Goal: Information Seeking & Learning: Understand process/instructions

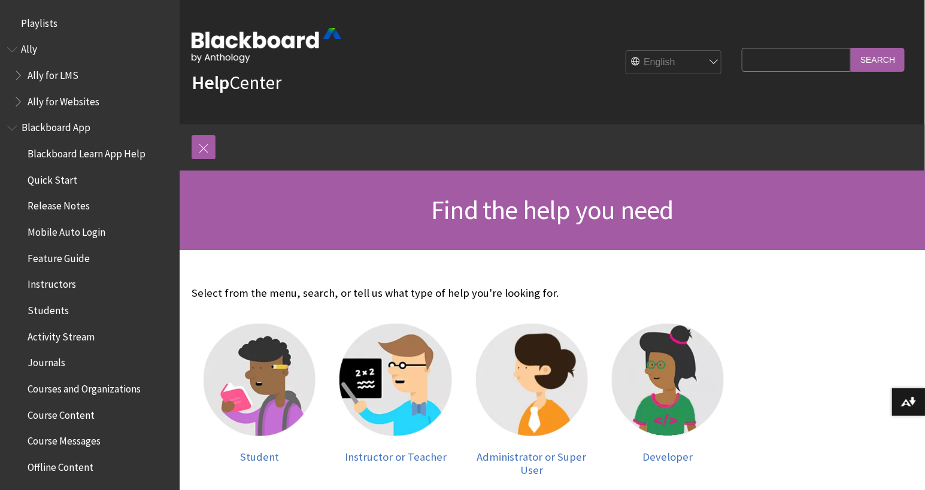
click at [14, 128] on span "Book outline for Blackboard App Help" at bounding box center [13, 125] width 13 height 15
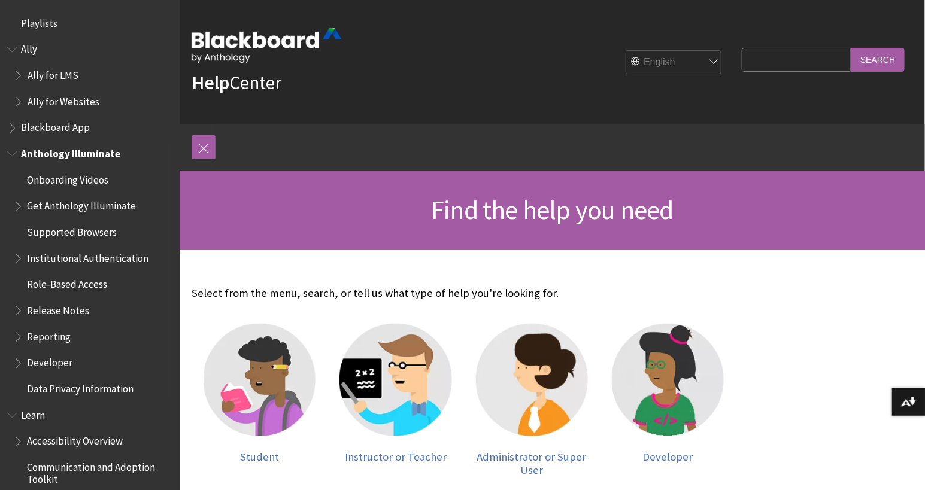
click at [11, 152] on span "Book outline for Anthology Illuminate" at bounding box center [13, 151] width 13 height 15
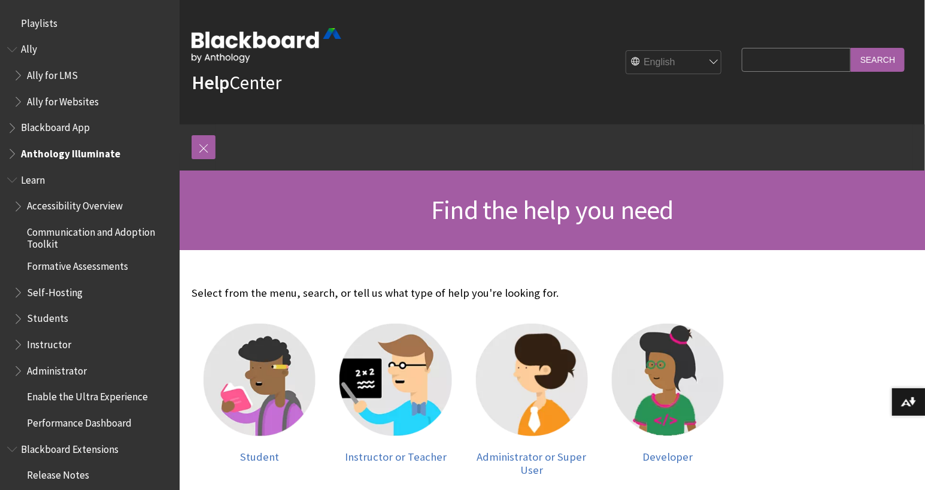
click at [19, 370] on span "Book outline for Blackboard Learn Help" at bounding box center [19, 368] width 13 height 15
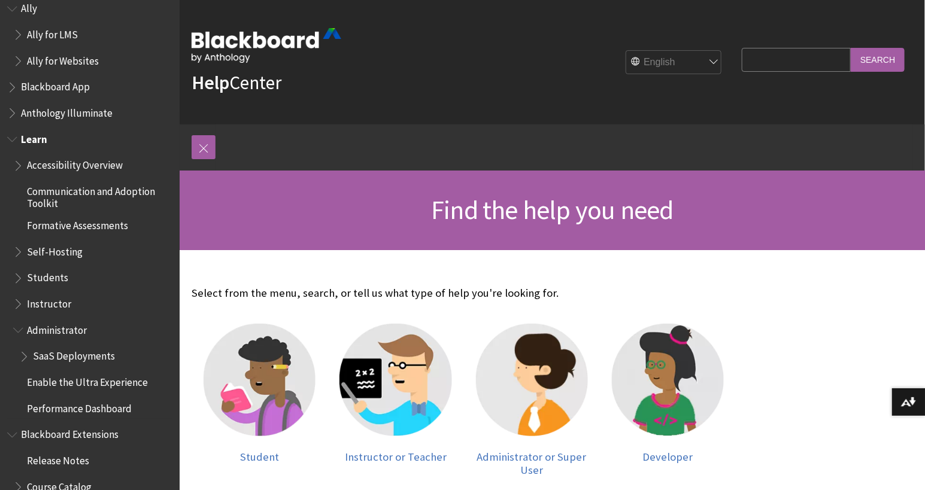
scroll to position [67, 0]
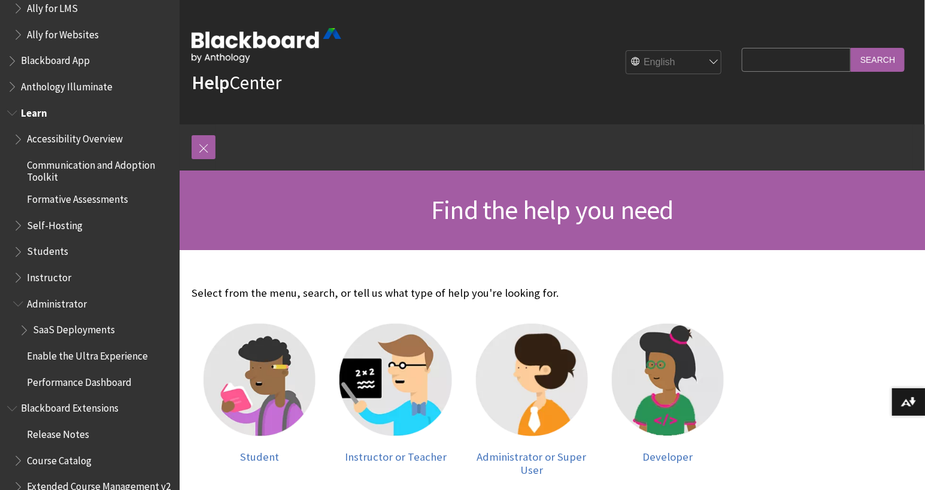
click at [28, 331] on span "Book outline for Blackboard Learn Help" at bounding box center [25, 327] width 13 height 15
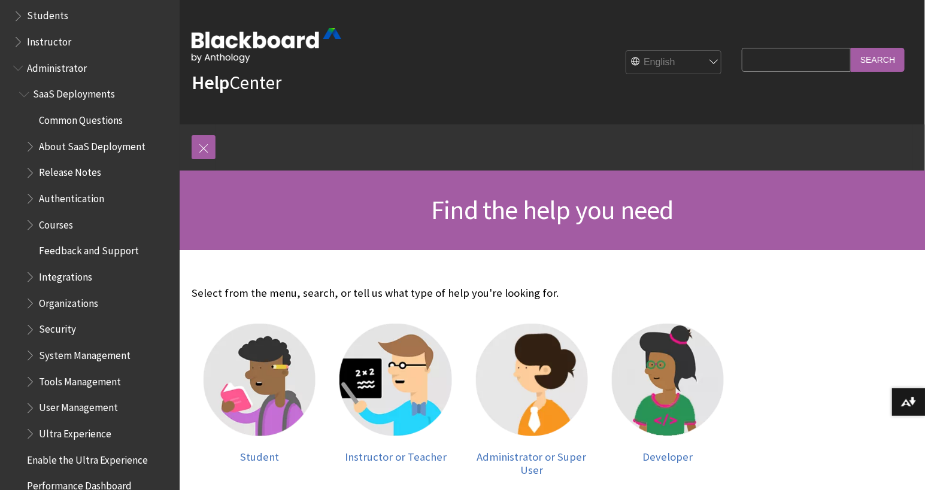
scroll to position [305, 0]
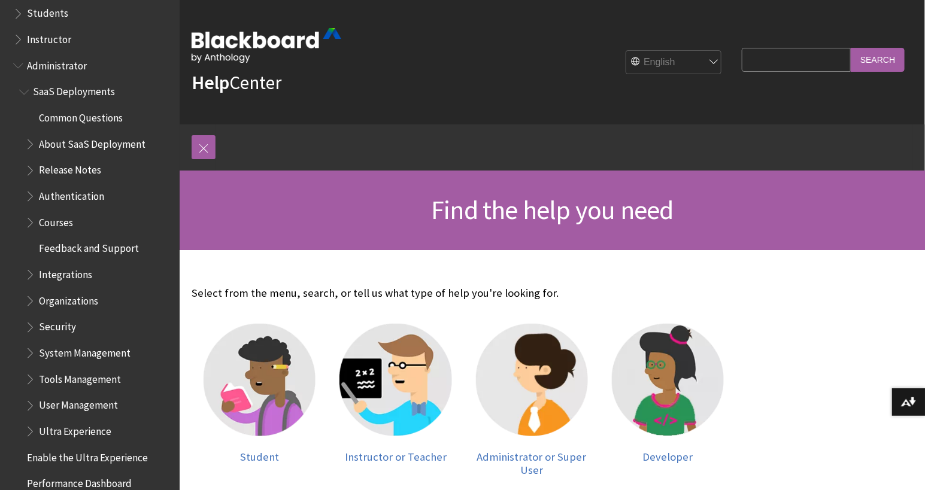
click at [32, 408] on span "Book outline for Blackboard Learn Help" at bounding box center [31, 403] width 13 height 15
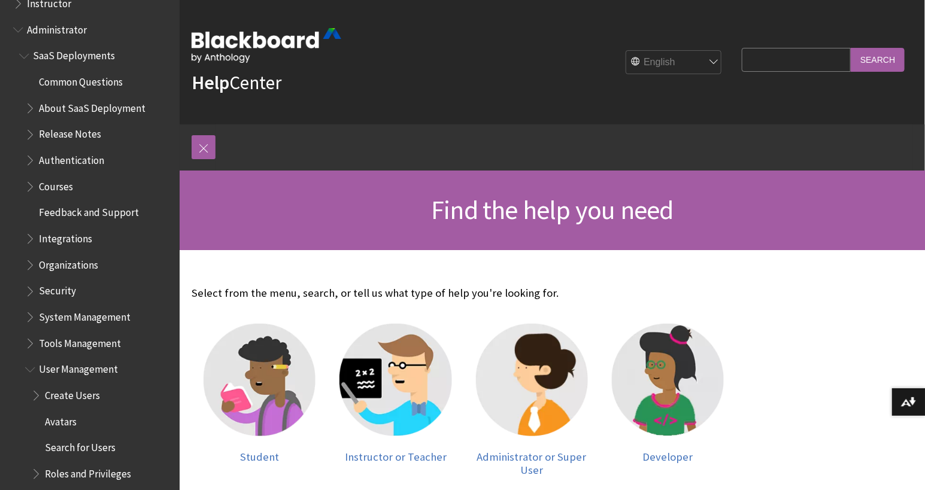
scroll to position [378, 0]
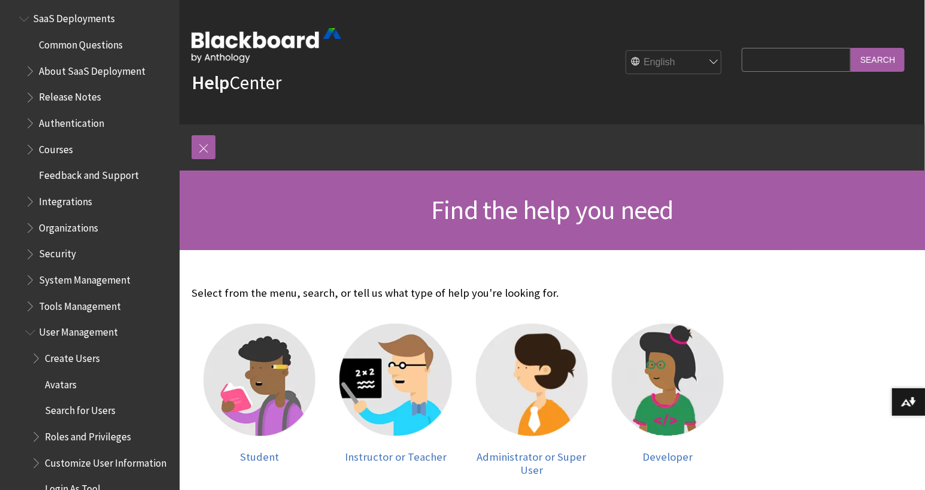
click at [75, 359] on span "Create Users" at bounding box center [72, 356] width 55 height 16
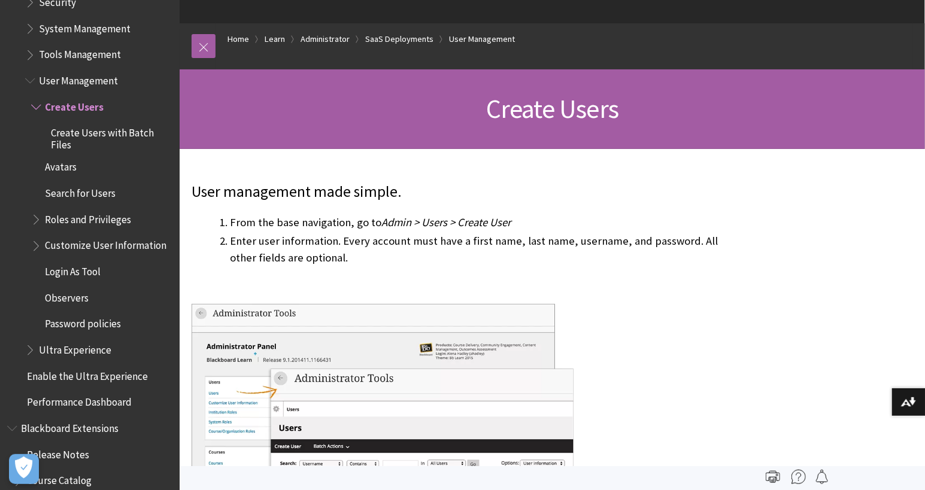
scroll to position [1483, 0]
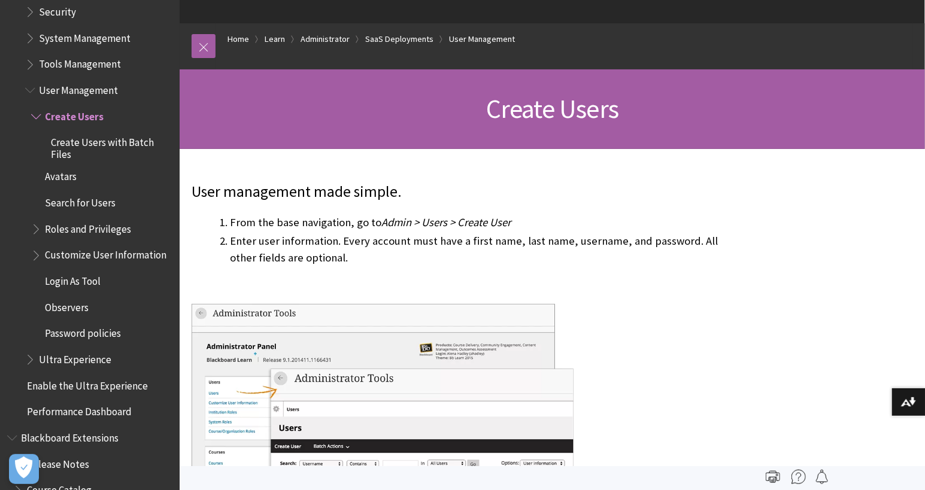
click at [35, 231] on span "Book outline for Blackboard Learn Help" at bounding box center [37, 226] width 13 height 15
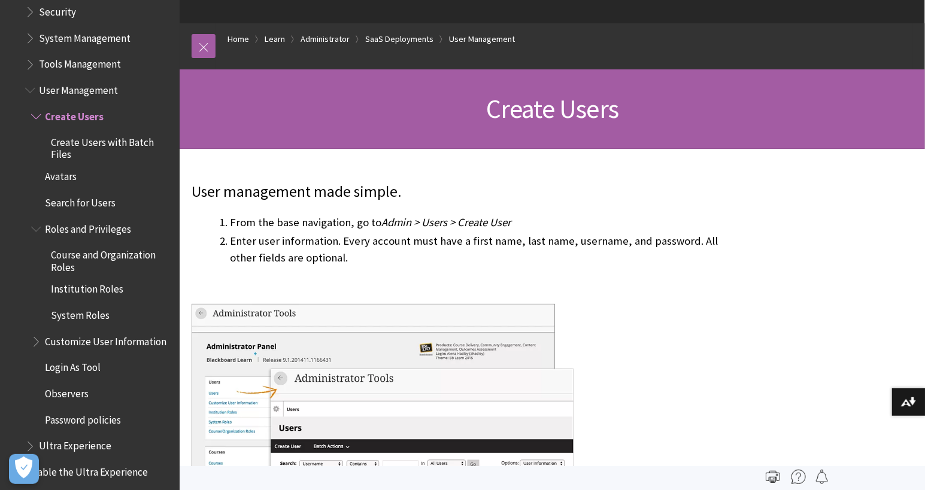
click at [98, 226] on span "Roles and Privileges" at bounding box center [88, 227] width 86 height 16
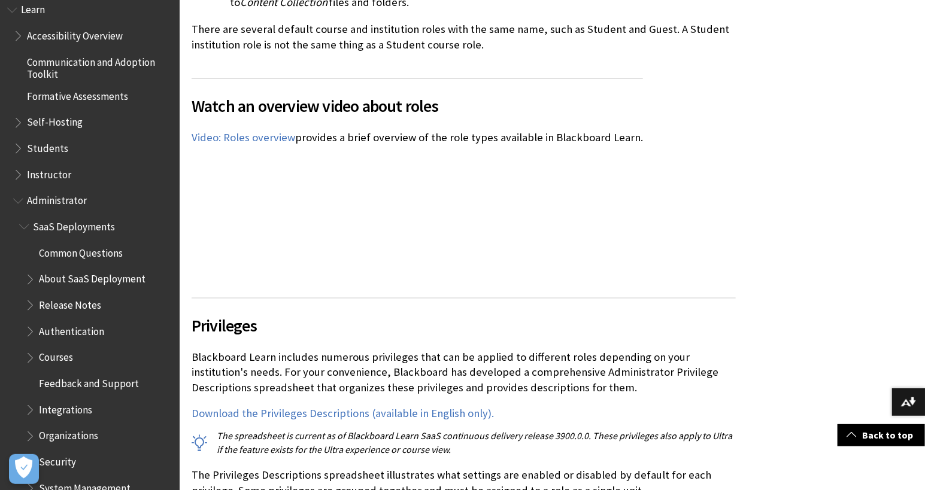
scroll to position [979, 0]
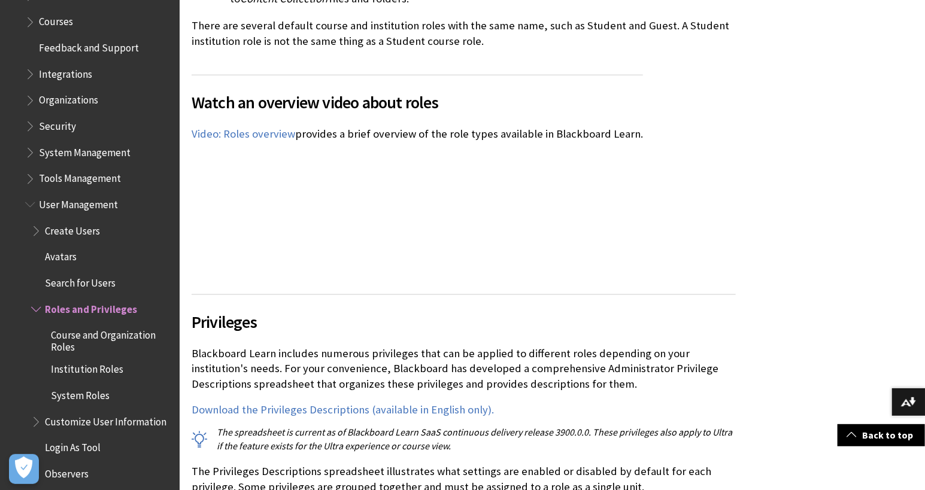
scroll to position [1364, 0]
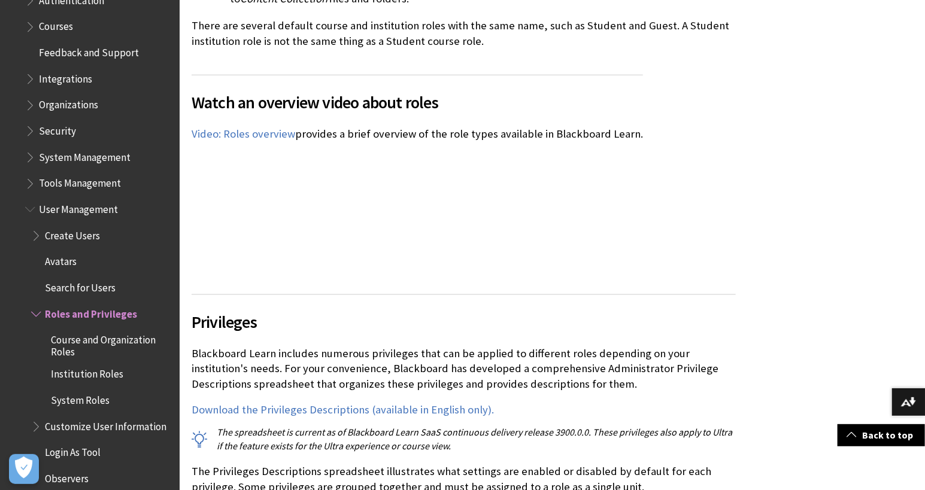
click at [89, 235] on span "Create Users" at bounding box center [72, 234] width 55 height 16
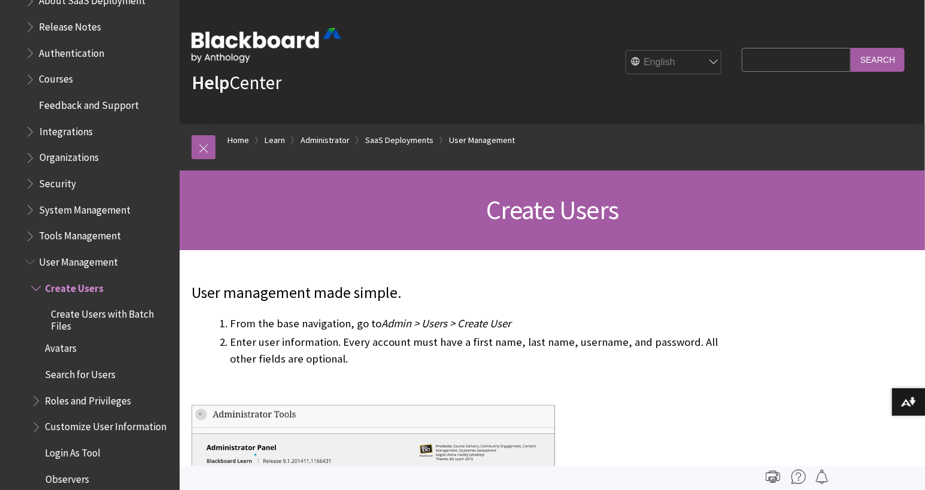
scroll to position [1244, 0]
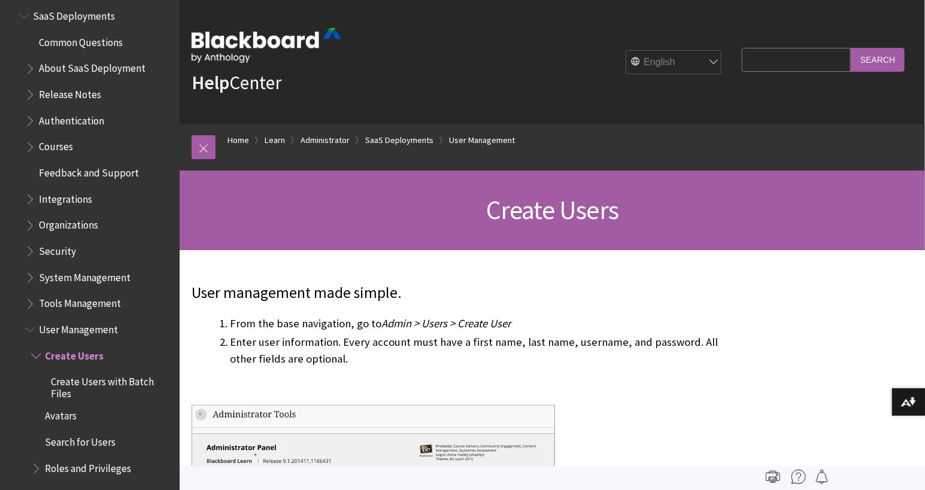
click at [31, 278] on span "Book outline for Blackboard Learn Help" at bounding box center [31, 275] width 13 height 15
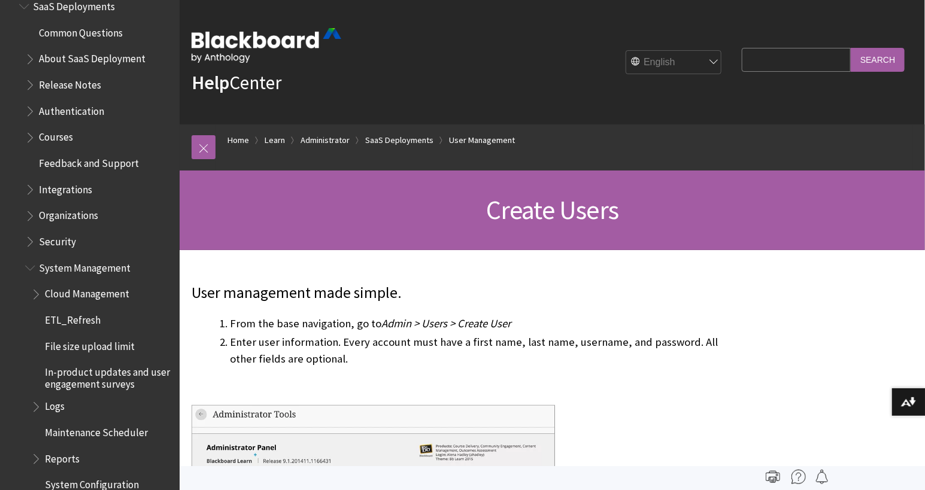
scroll to position [1256, 0]
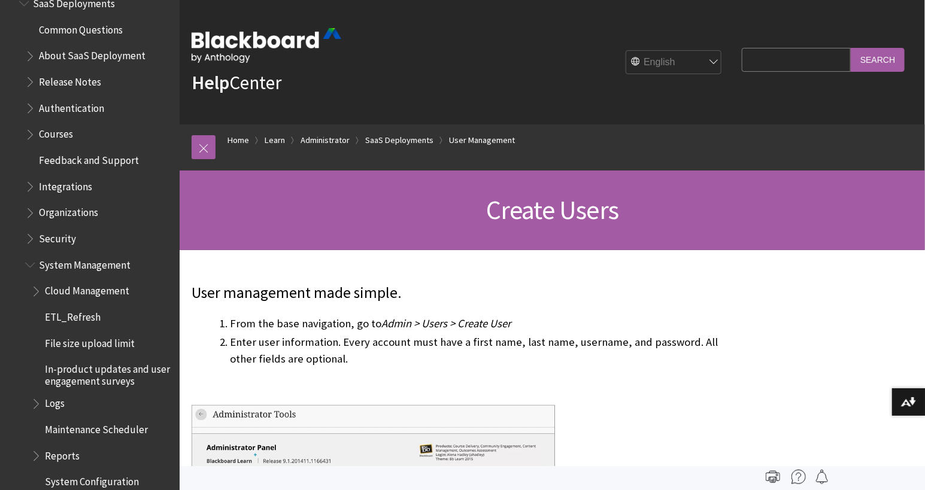
click at [31, 263] on span "Book outline for Blackboard Learn Help" at bounding box center [31, 262] width 13 height 15
click at [28, 290] on span "Book outline for Blackboard Learn Help" at bounding box center [31, 288] width 13 height 15
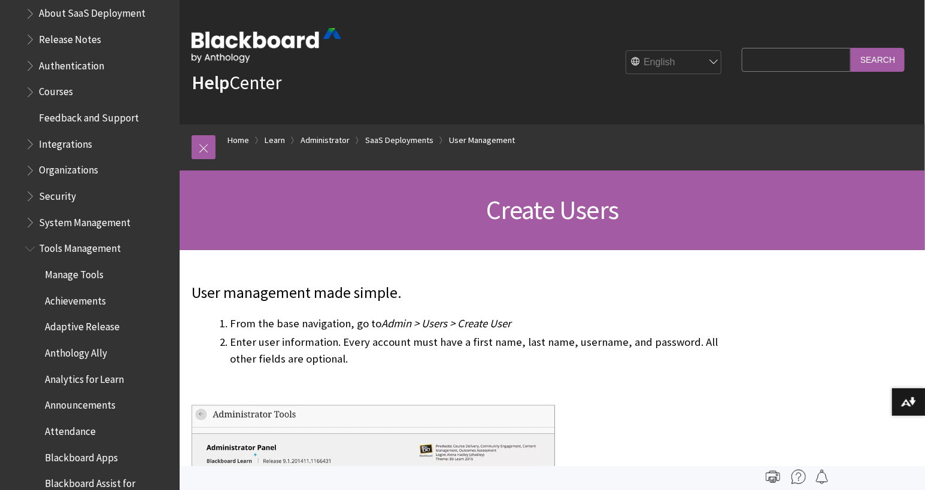
scroll to position [1293, 0]
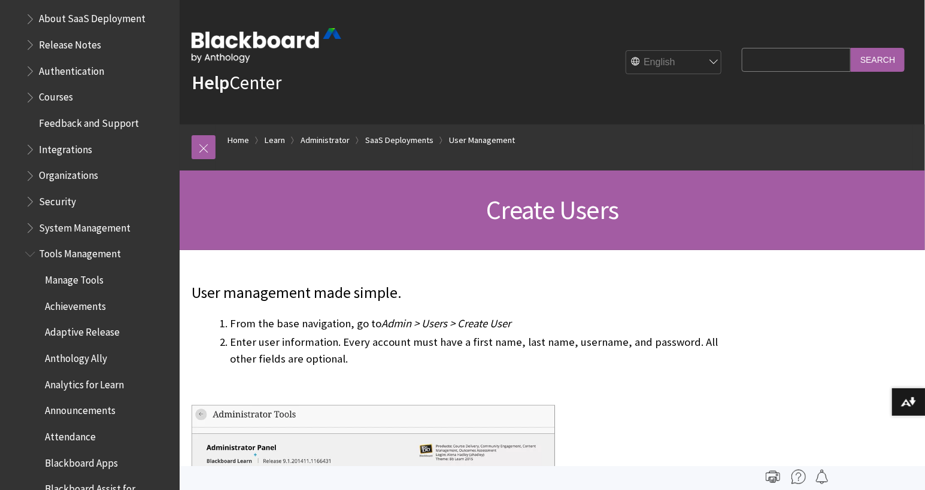
click at [29, 204] on span "Book outline for Blackboard Learn Help" at bounding box center [31, 199] width 13 height 15
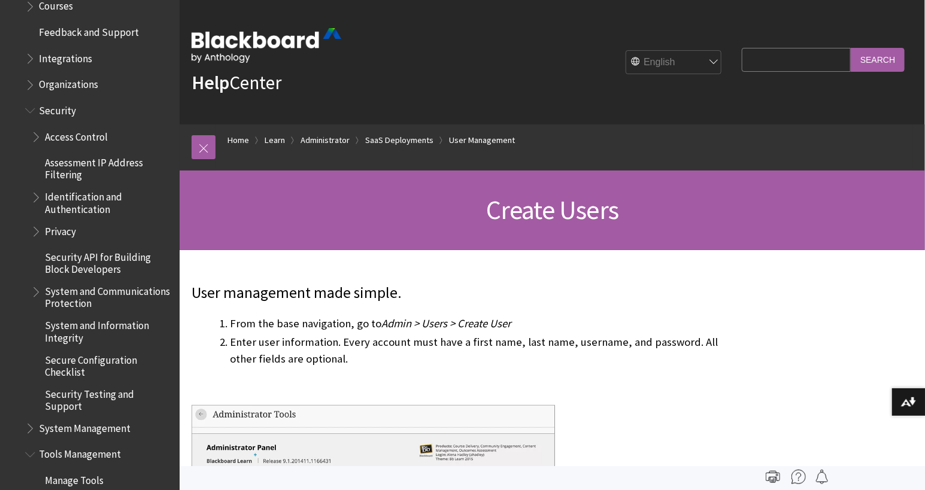
scroll to position [1380, 0]
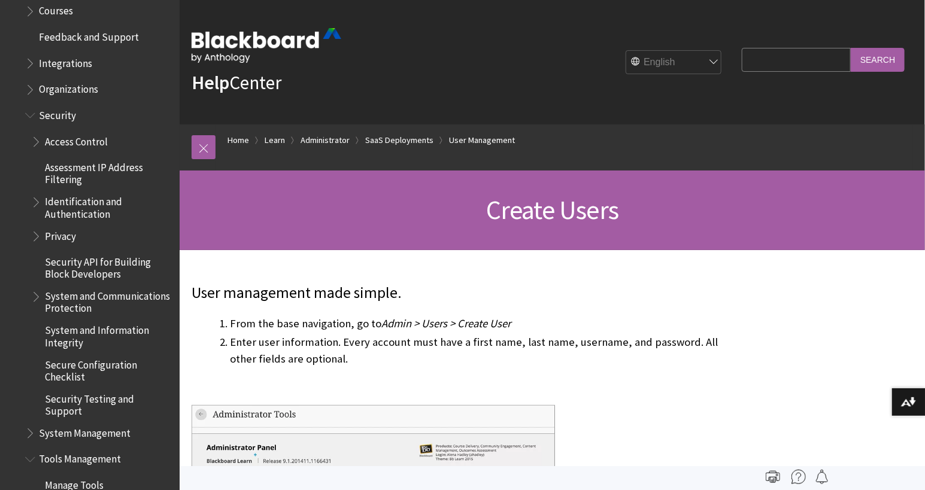
click at [29, 113] on span "Book outline for Blackboard Learn Help" at bounding box center [31, 112] width 13 height 15
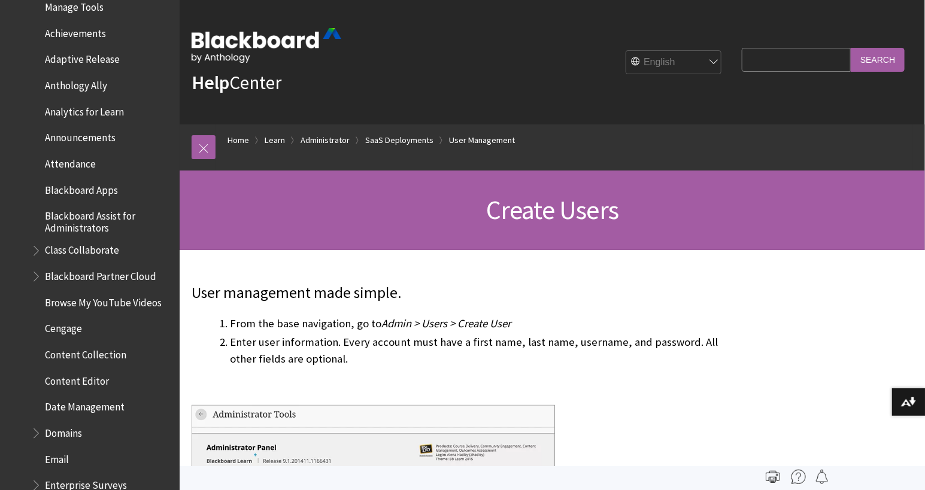
scroll to position [1582, 0]
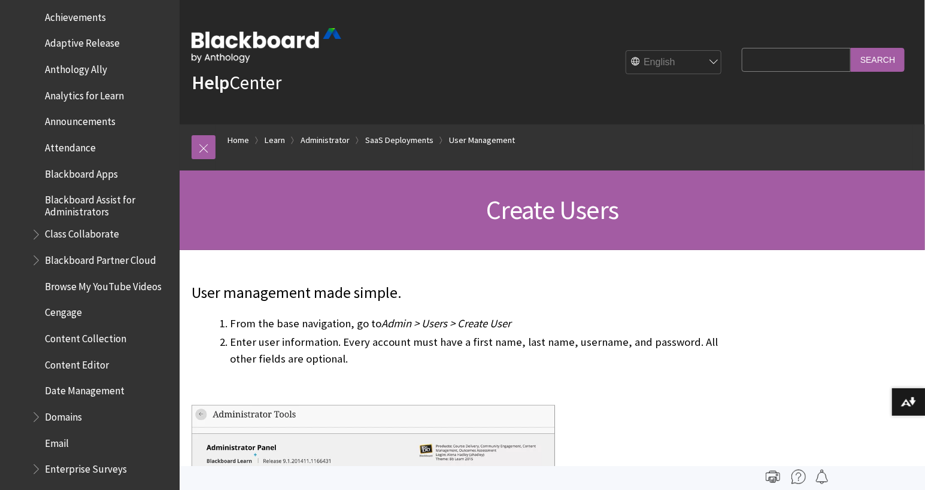
click at [36, 261] on span "Book outline for Blackboard Learn Help" at bounding box center [37, 257] width 13 height 15
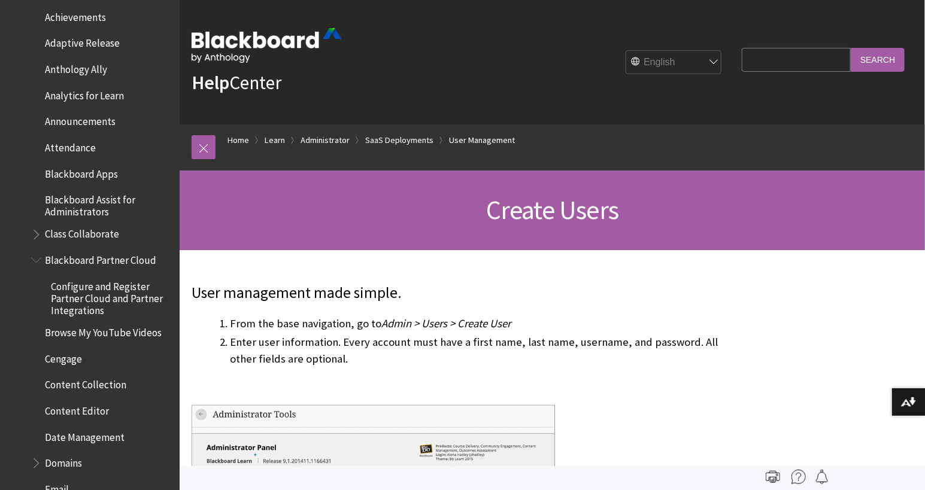
click at [38, 257] on span "Book outline for Blackboard Learn Help" at bounding box center [37, 257] width 13 height 15
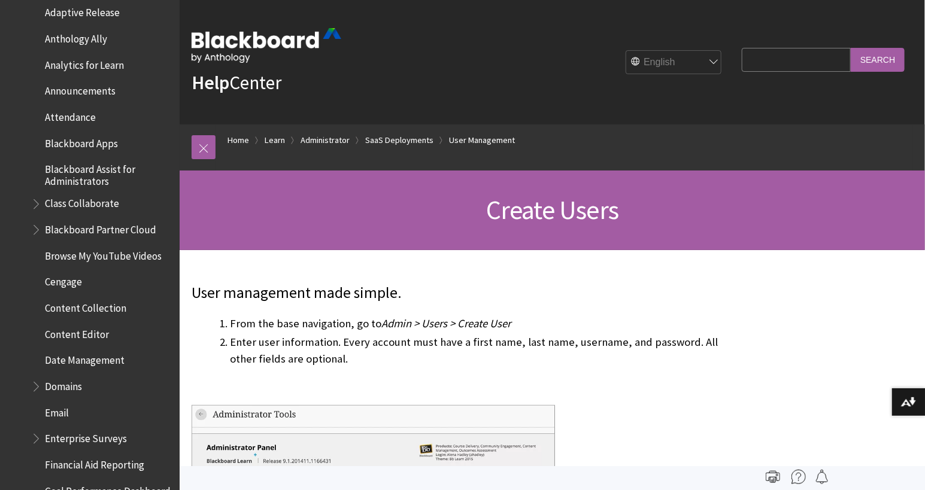
scroll to position [1705, 0]
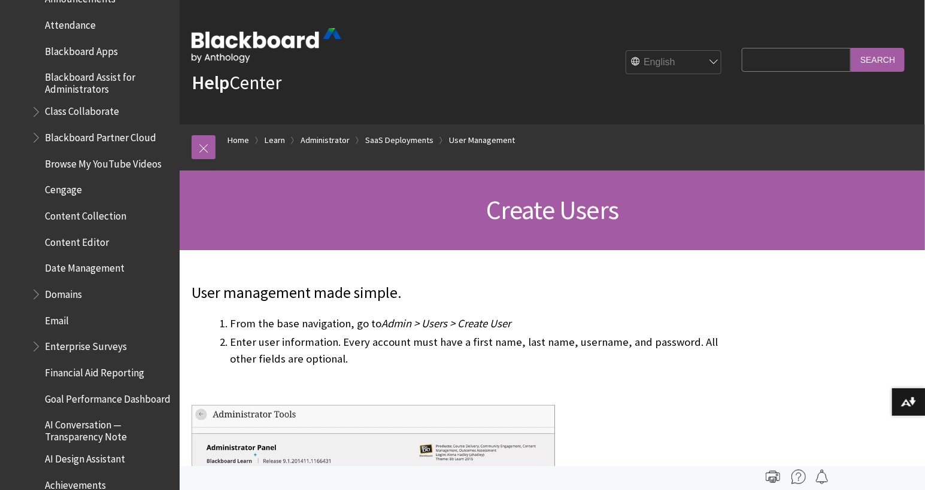
click at [55, 318] on span "Email" at bounding box center [57, 319] width 24 height 16
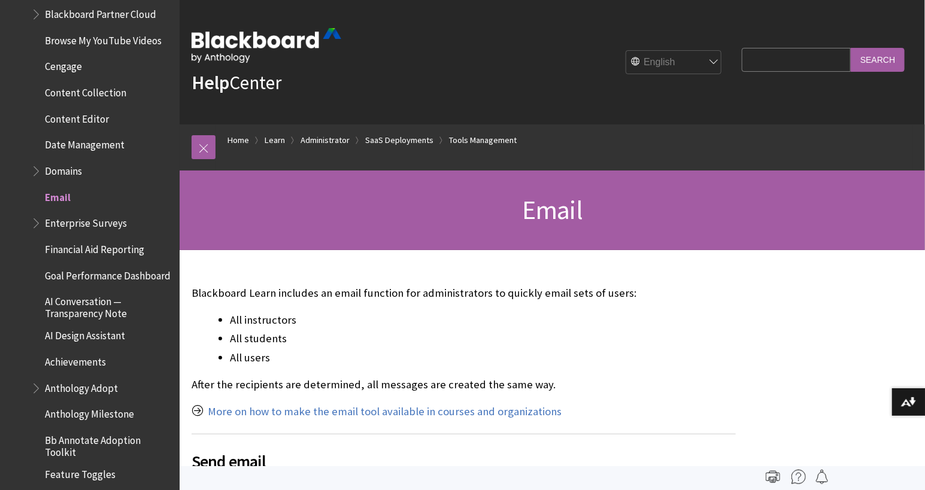
scroll to position [1820, 0]
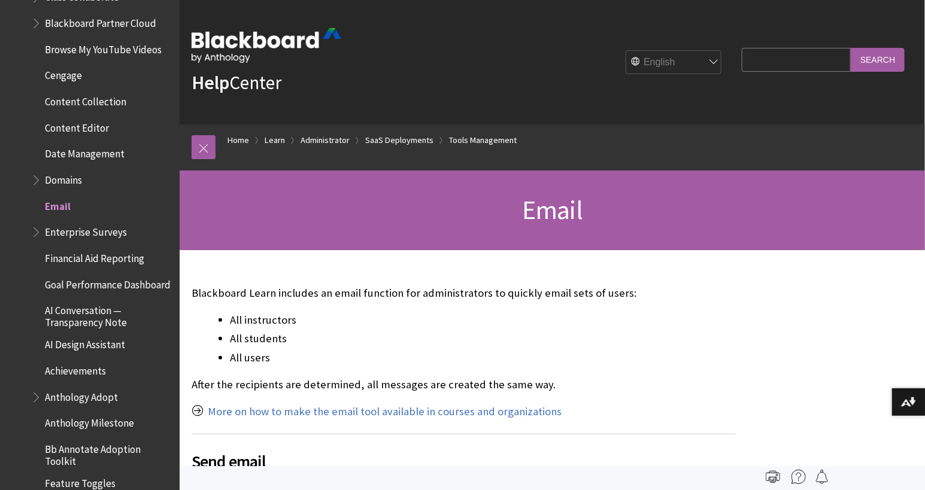
click at [812, 55] on input "Search Query" at bounding box center [796, 59] width 109 height 23
type input "announcement"
click at [851, 48] on input "Search" at bounding box center [878, 59] width 54 height 23
click at [891, 59] on input "Search" at bounding box center [878, 59] width 54 height 23
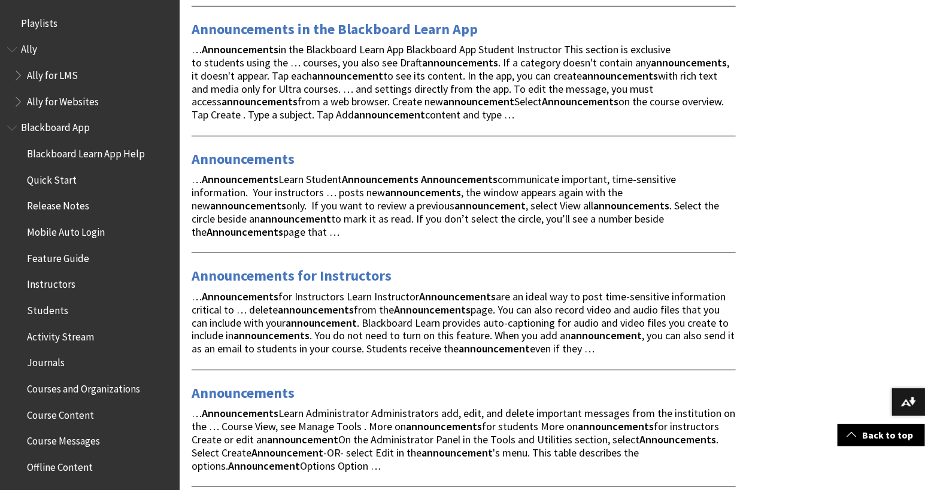
scroll to position [357, 0]
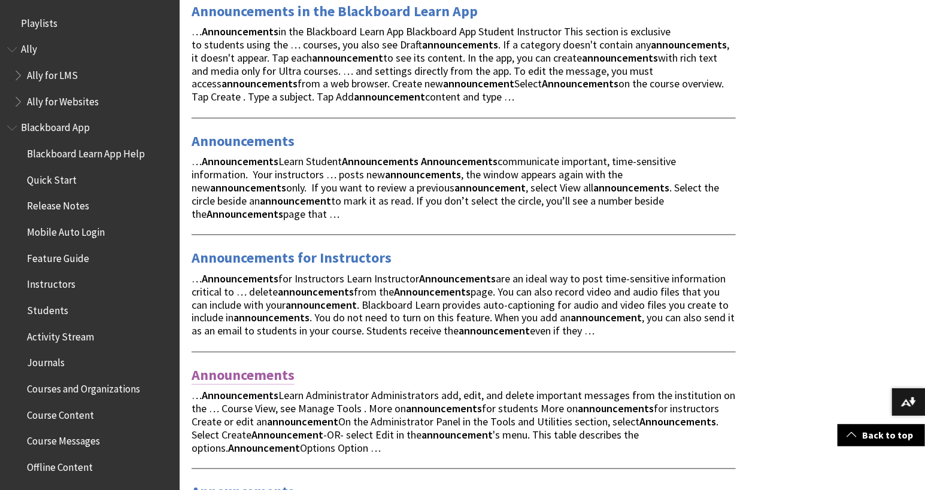
click at [279, 377] on link "Announcements" at bounding box center [243, 375] width 103 height 19
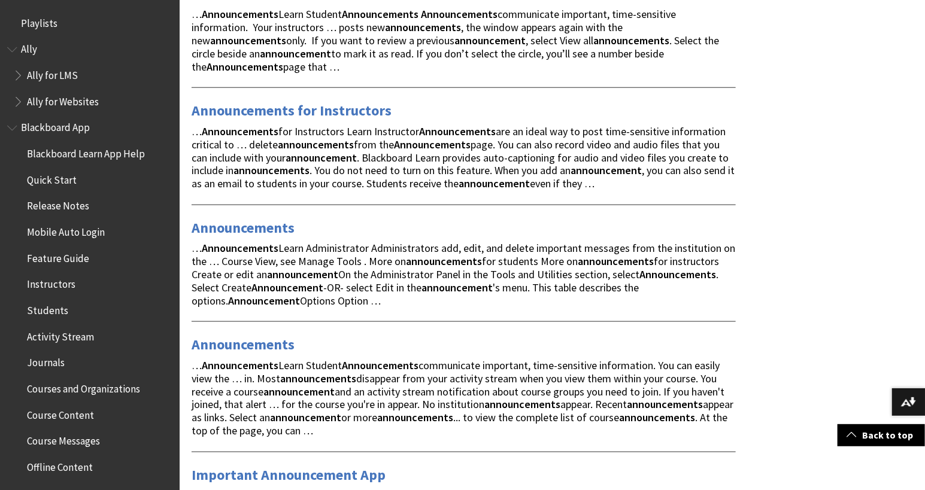
scroll to position [509, 0]
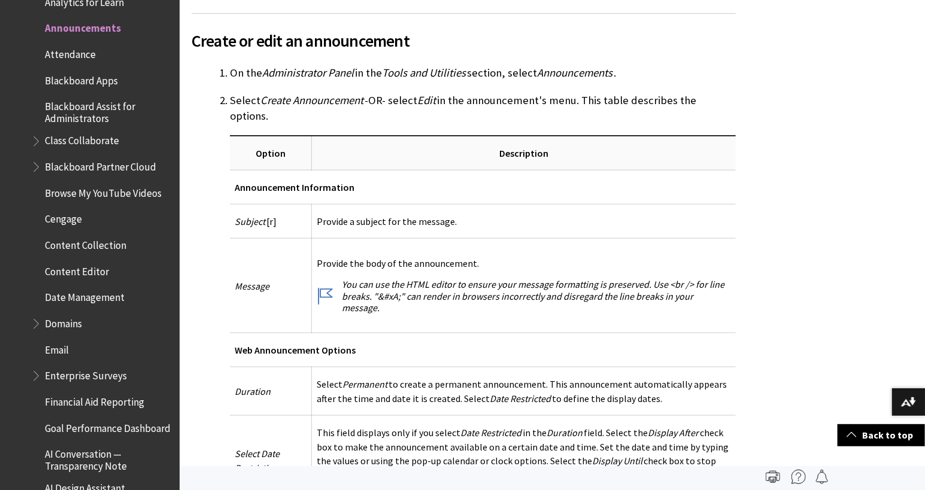
scroll to position [525, 0]
